Goal: Information Seeking & Learning: Learn about a topic

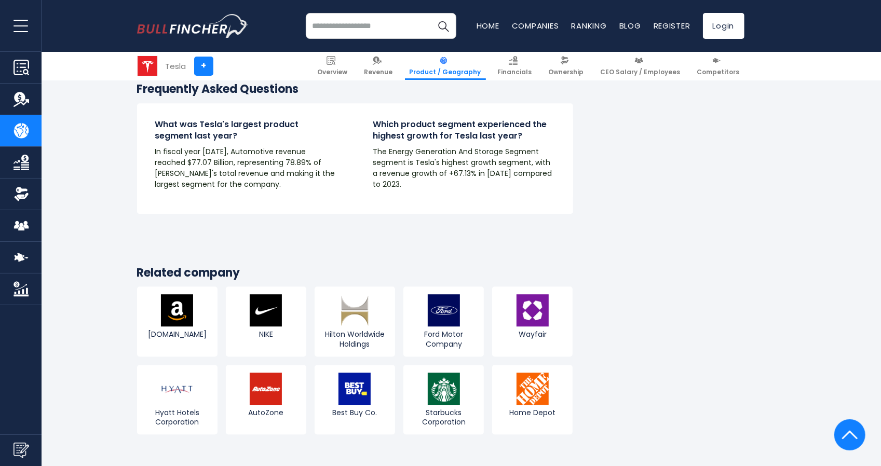
scroll to position [1812, 0]
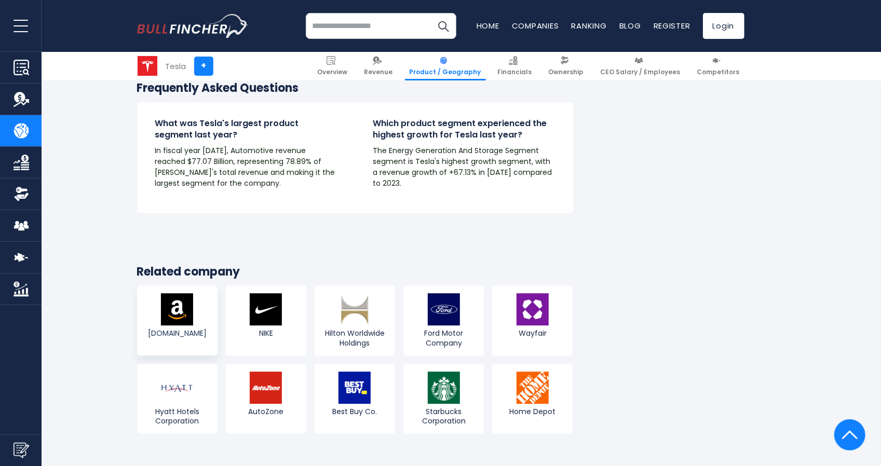
click at [186, 293] on img at bounding box center [177, 309] width 32 height 32
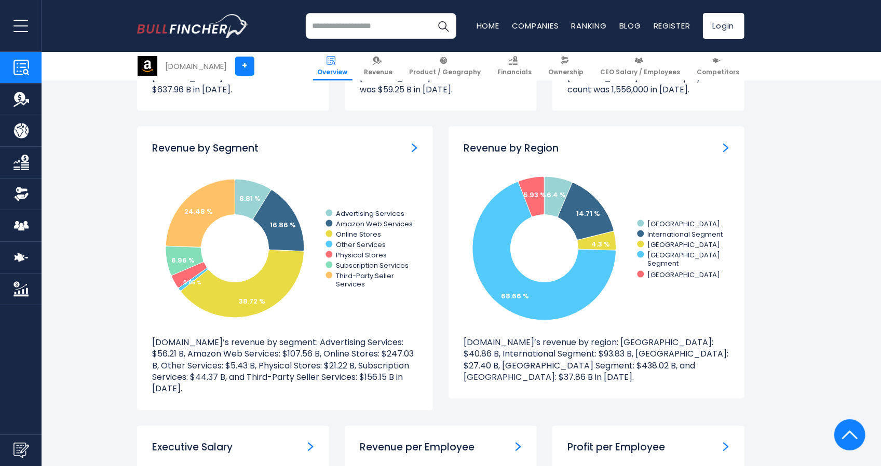
scroll to position [926, 0]
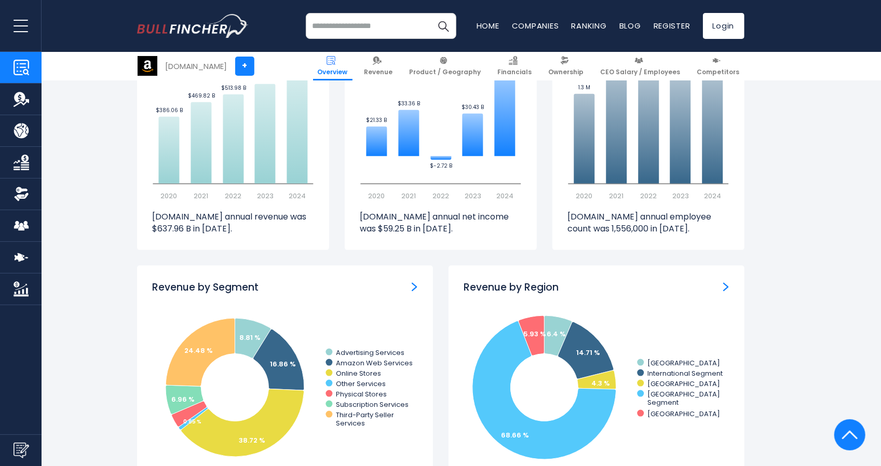
click at [488, 291] on h3 "Revenue by Region" at bounding box center [511, 287] width 95 height 13
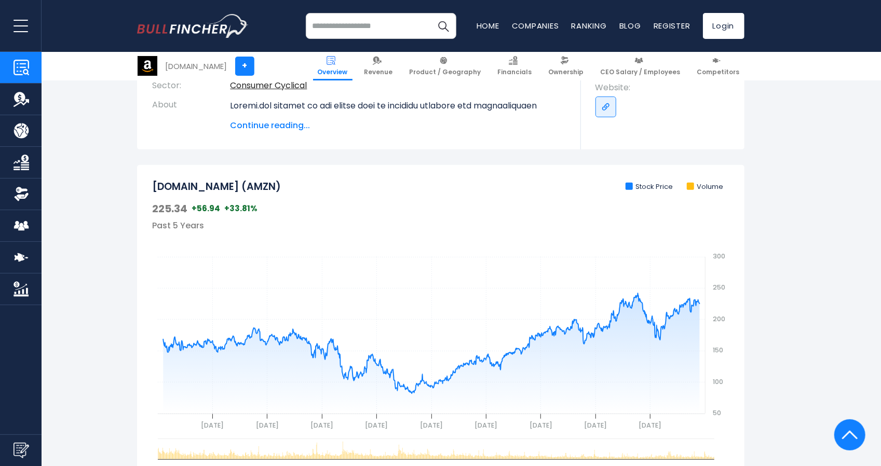
scroll to position [0, 0]
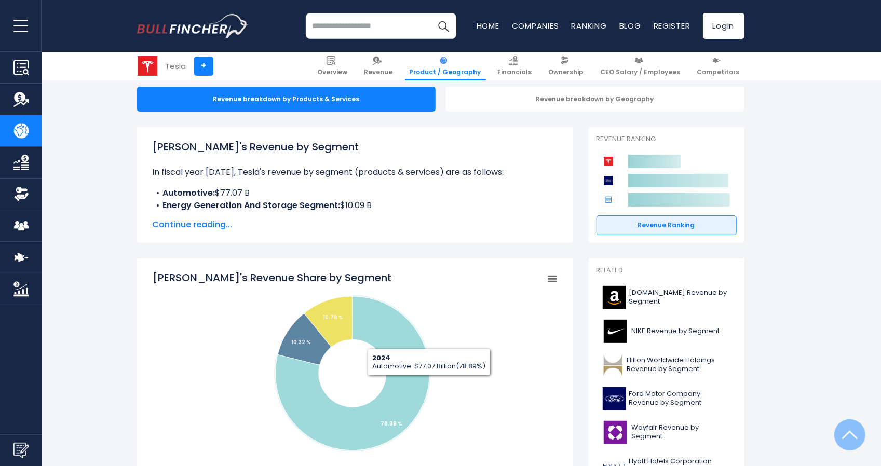
scroll to position [97, 0]
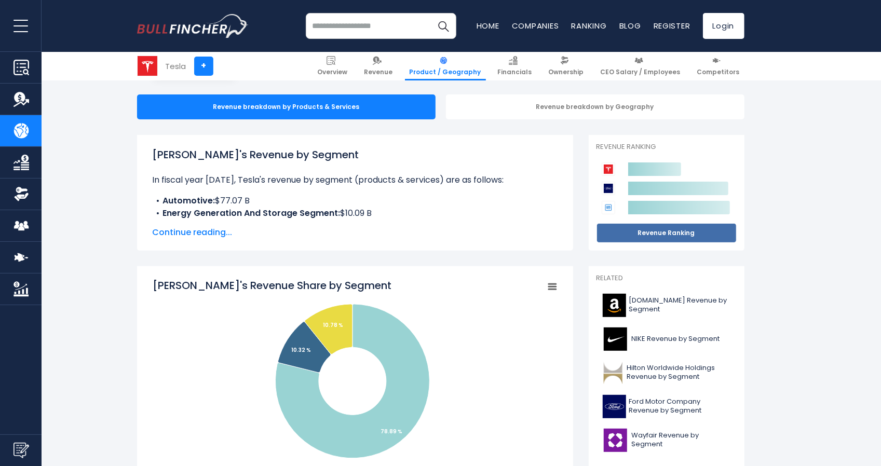
click at [619, 236] on link "Revenue Ranking" at bounding box center [666, 233] width 140 height 20
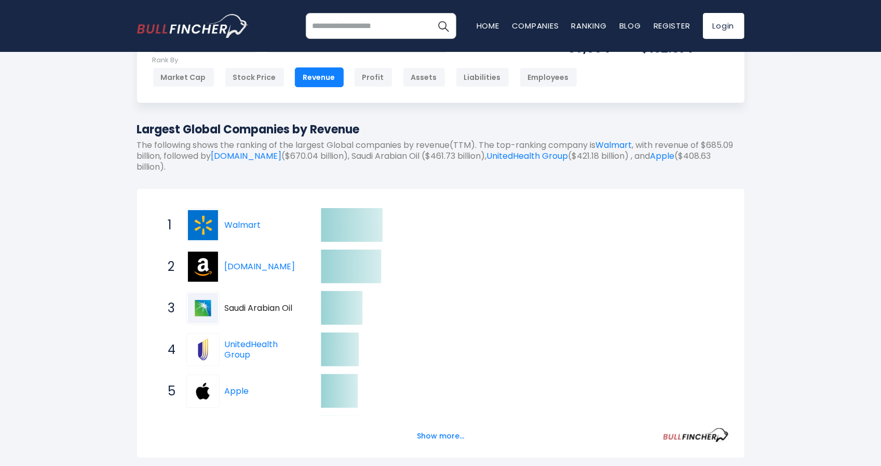
scroll to position [58, 0]
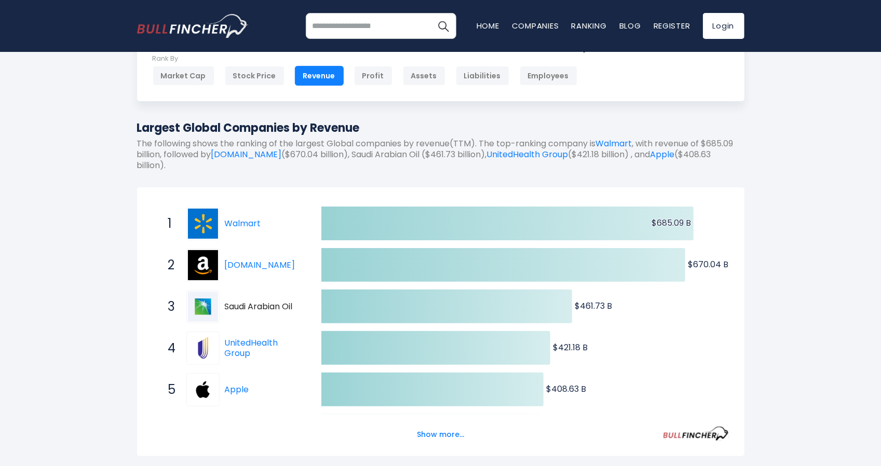
click at [615, 336] on icon "Created with Highcharts 12.1.2 $685.09 B ​ $685.09 B $670.04 B ​ $670.04 B $461…" at bounding box center [441, 410] width 576 height 415
click at [240, 224] on link "Walmart" at bounding box center [243, 223] width 36 height 12
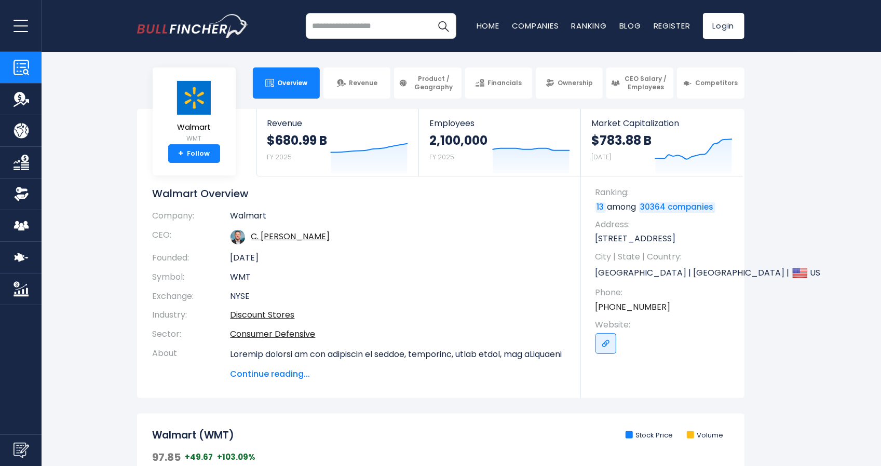
click at [657, 206] on link "30364 companies" at bounding box center [677, 207] width 76 height 10
